Goal: Information Seeking & Learning: Find specific fact

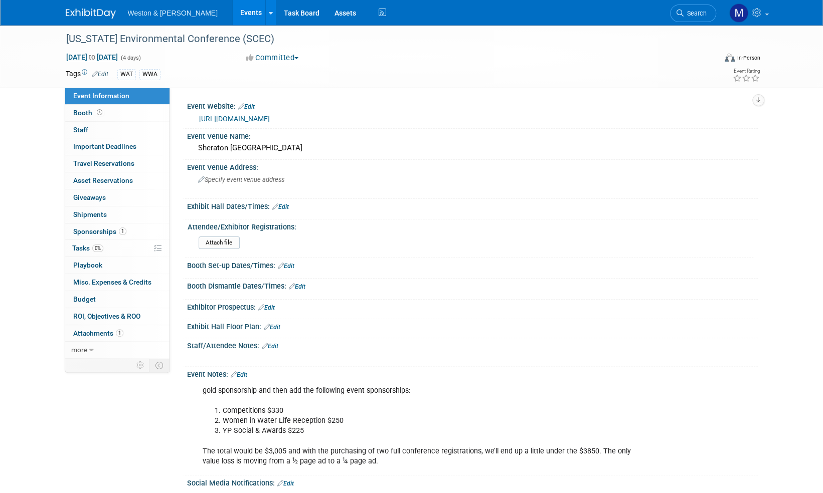
click at [97, 12] on img at bounding box center [91, 14] width 50 height 10
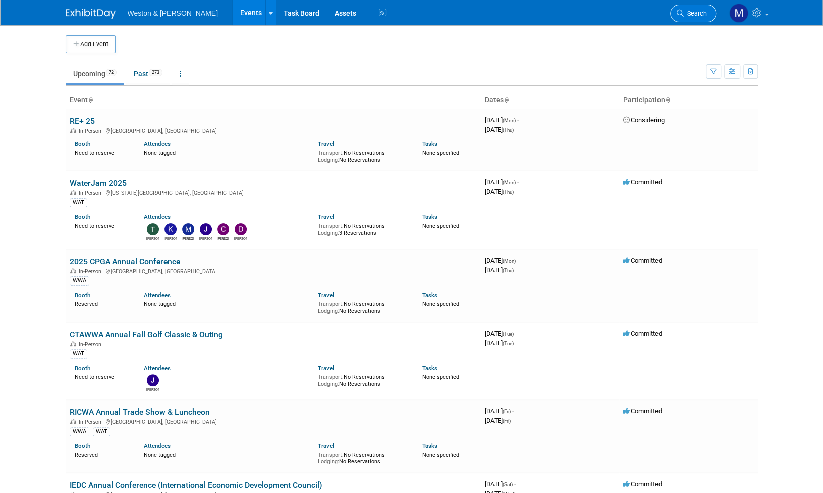
click at [705, 10] on span "Search" at bounding box center [694, 14] width 23 height 8
click at [694, 15] on span "Search" at bounding box center [694, 14] width 23 height 8
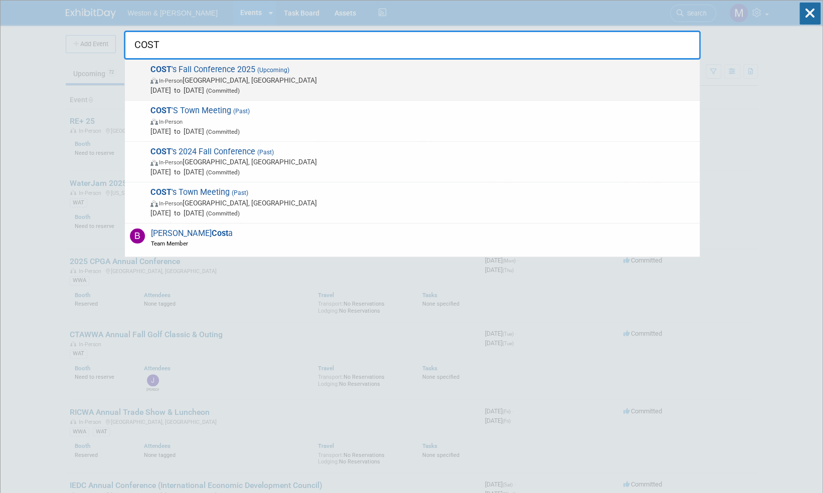
type input "COST"
click at [227, 69] on span "COST 's Fall Conference 2025 (Upcoming) In-Person [GEOGRAPHIC_DATA], [GEOGRAPHI…" at bounding box center [420, 80] width 547 height 31
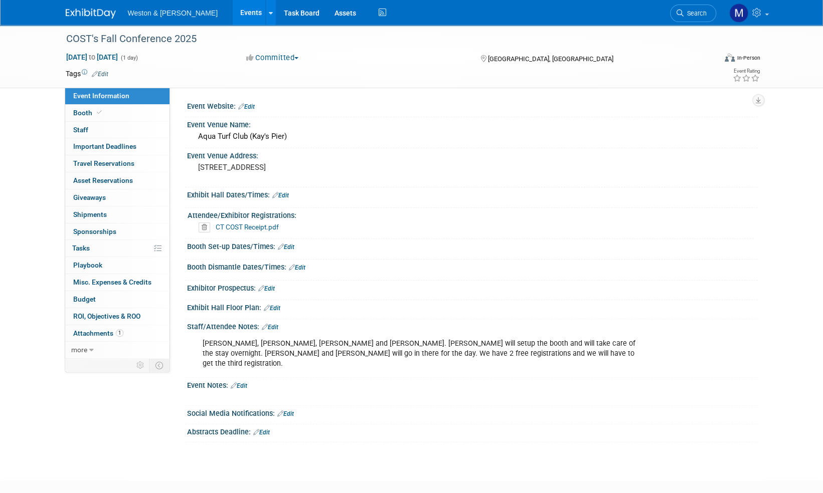
click at [249, 228] on link "CT COST Receipt.pdf" at bounding box center [247, 227] width 63 height 8
click at [704, 12] on span "Search" at bounding box center [694, 14] width 23 height 8
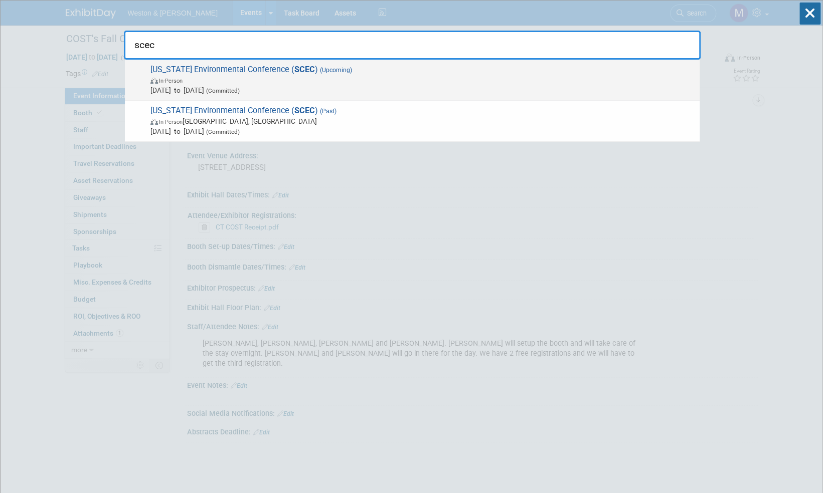
type input "scec"
click at [262, 68] on span "South Carolina Environmental Conference ( SCEC ) (Upcoming) In-Person Mar 15, 2…" at bounding box center [420, 80] width 547 height 31
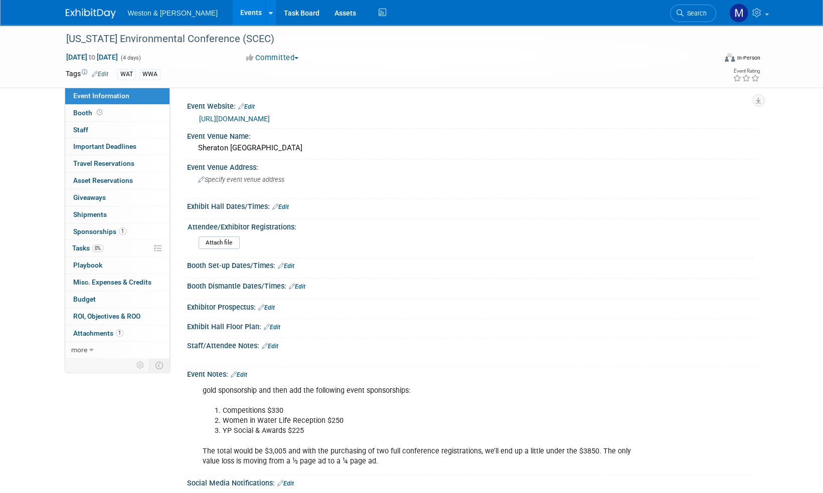
click at [270, 119] on link "https://www.scwaters.org/mpage/scec" at bounding box center [234, 119] width 71 height 8
